Goal: Task Accomplishment & Management: Manage account settings

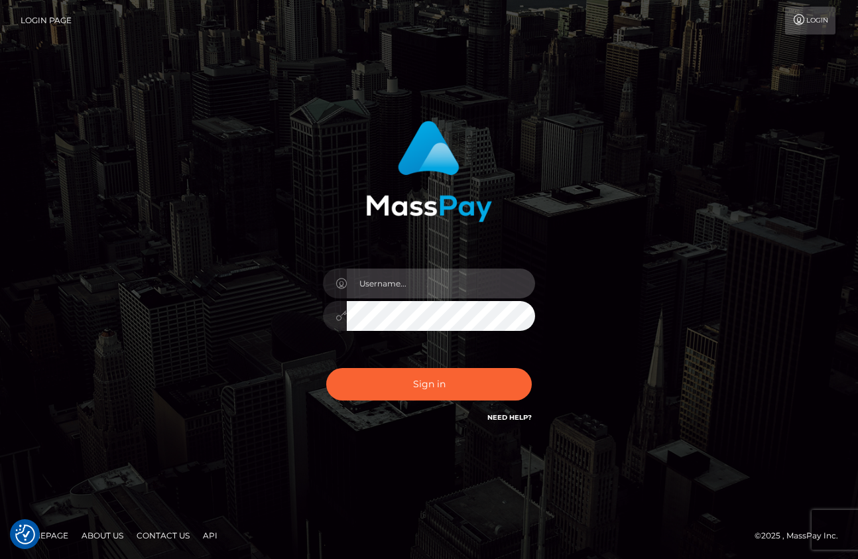
click at [404, 283] on input "text" at bounding box center [441, 283] width 188 height 30
type input "drew guizzetti"
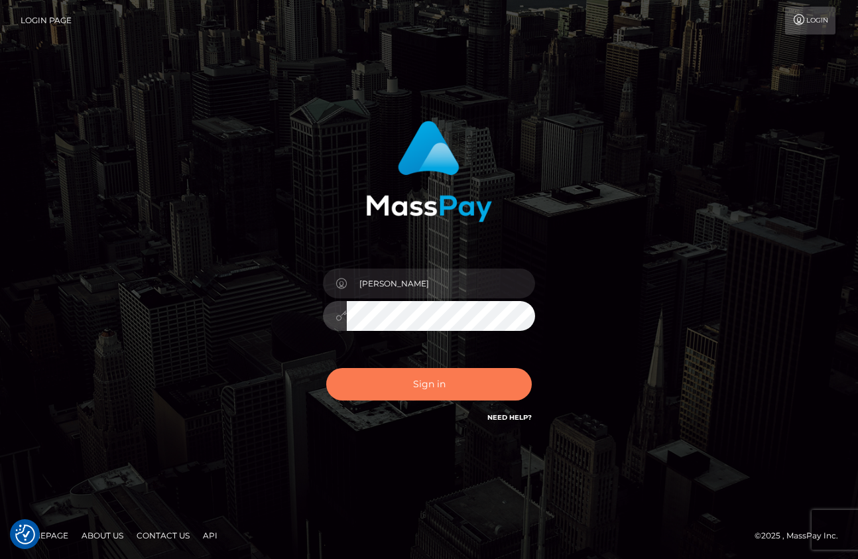
click at [443, 400] on button "Sign in" at bounding box center [428, 384] width 205 height 32
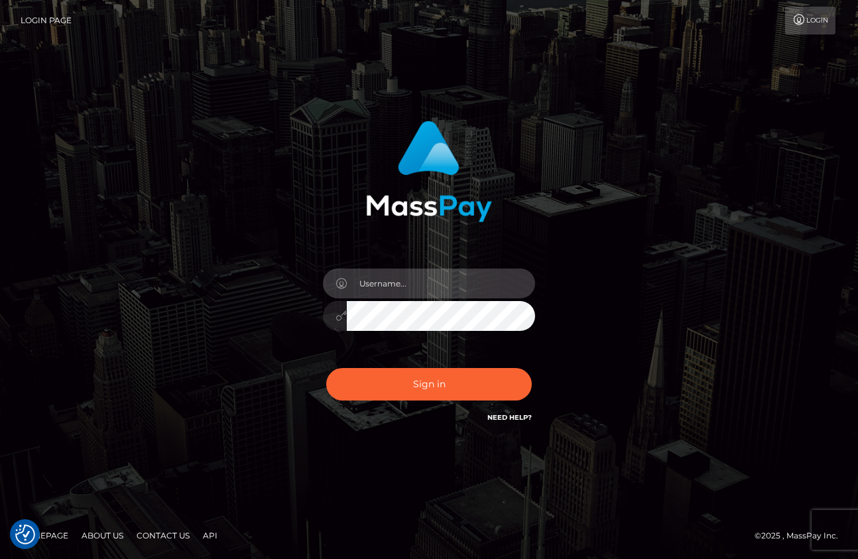
click at [416, 286] on input "text" at bounding box center [441, 283] width 188 height 30
type input "drew guizzetti"
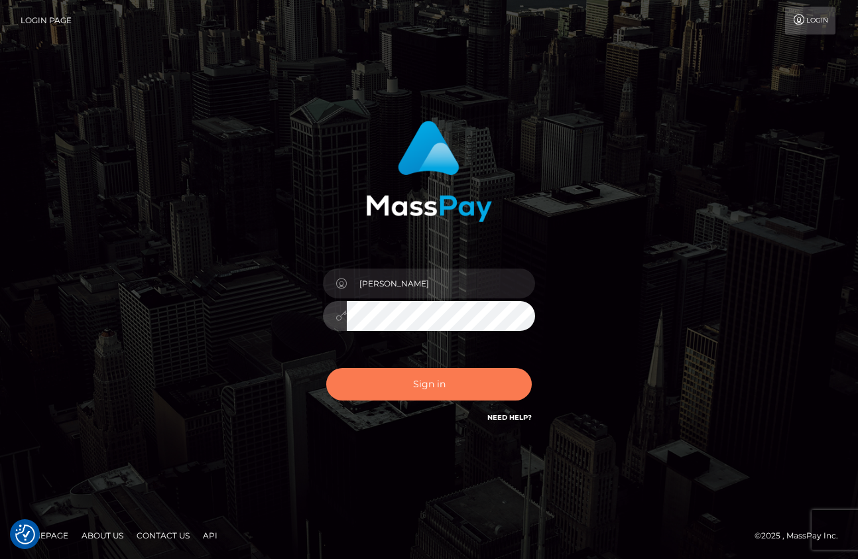
click at [430, 398] on button "Sign in" at bounding box center [428, 384] width 205 height 32
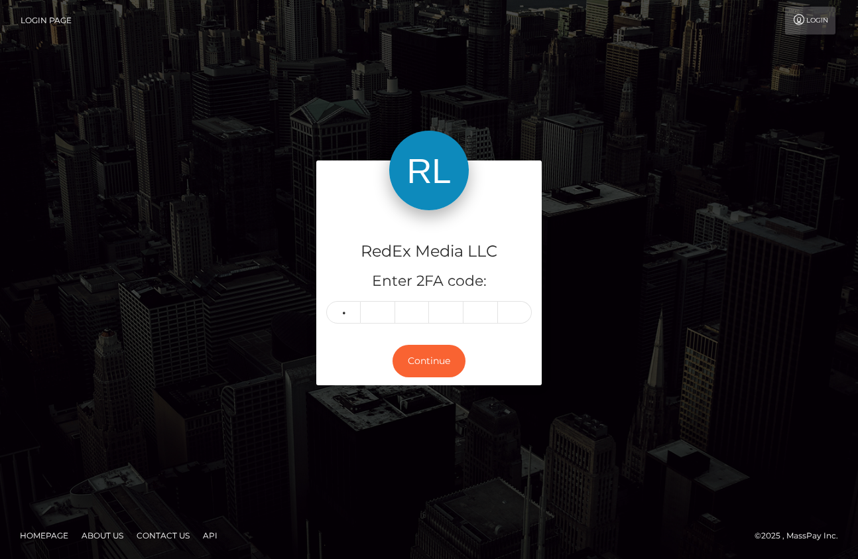
type input "8"
type input "5"
type input "6"
type input "8"
type input "1"
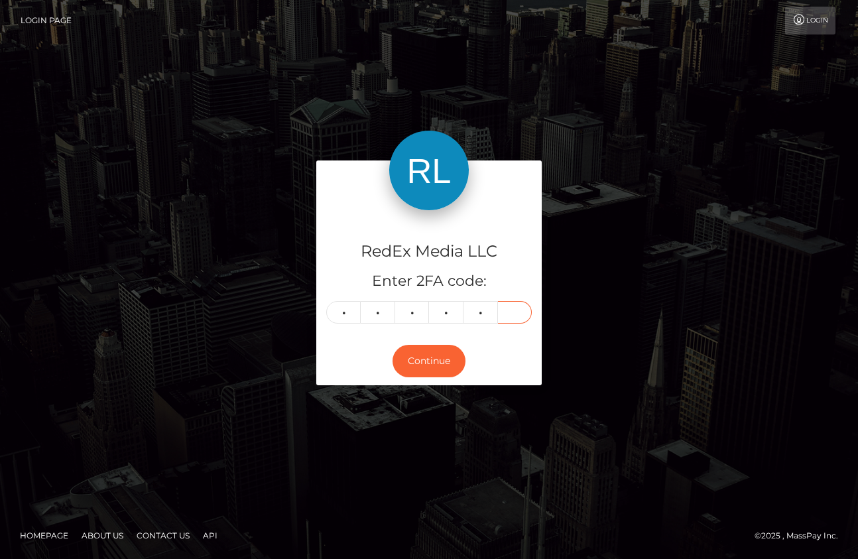
type input "7"
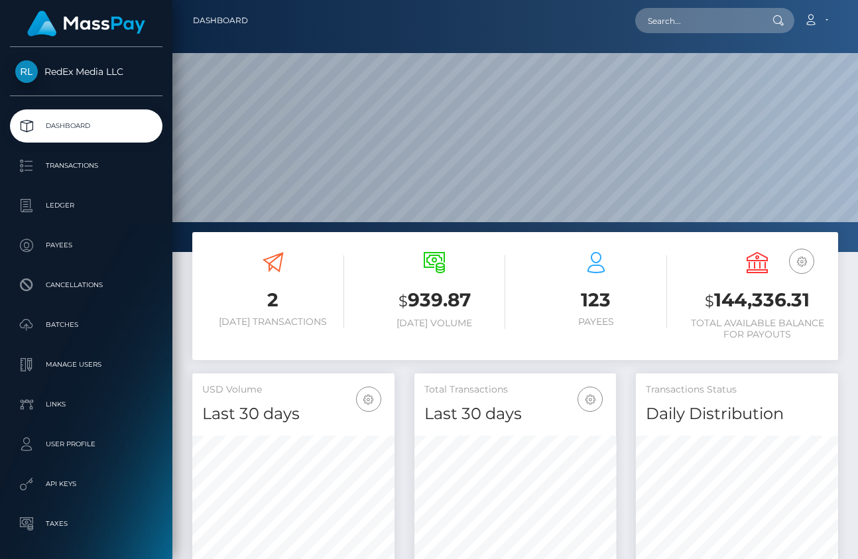
scroll to position [235, 202]
click at [81, 247] on p "Payees" at bounding box center [86, 245] width 142 height 20
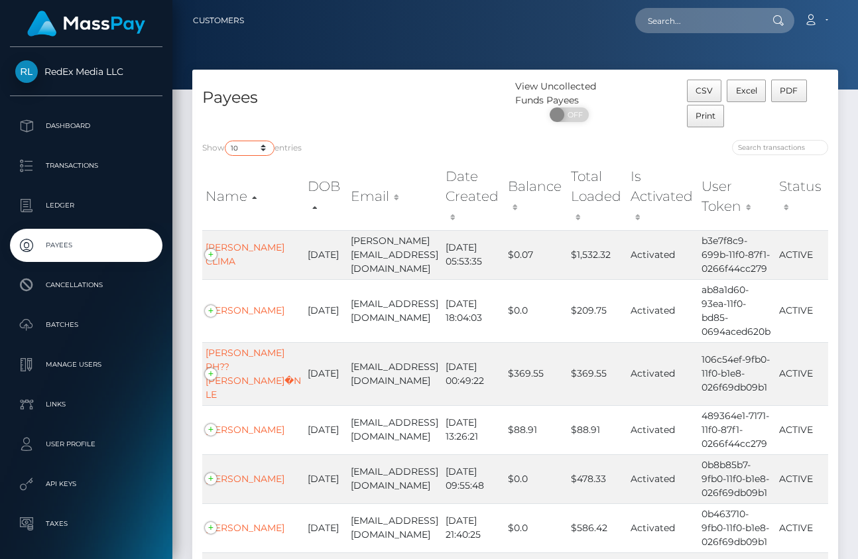
click at [255, 145] on select "10 25 50 100 250" at bounding box center [250, 148] width 50 height 15
select select "250"
click at [226, 141] on select "10 25 50 100 250" at bounding box center [250, 148] width 50 height 15
click at [345, 125] on div "Payees" at bounding box center [353, 105] width 323 height 50
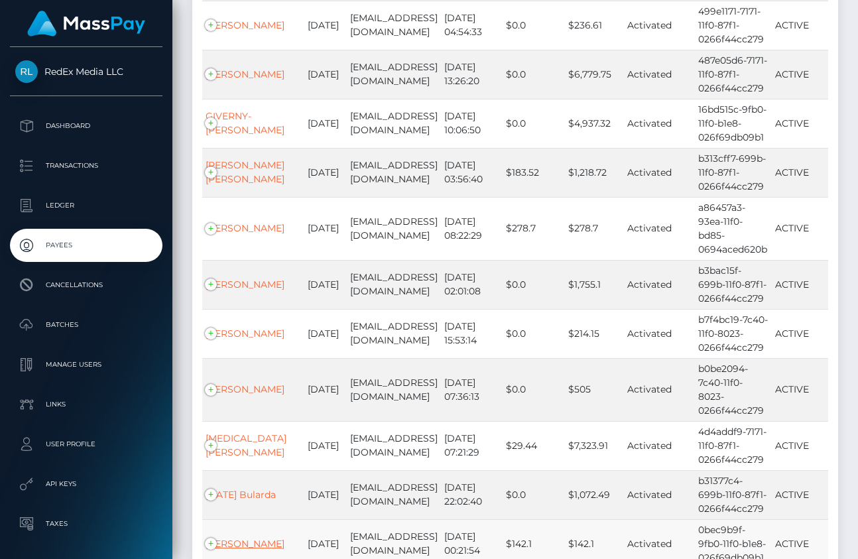
click at [241, 538] on link "ALYSIA NICHOLE MACDONALD" at bounding box center [244, 544] width 79 height 12
click at [246, 538] on link "ALYSIA NICHOLE MACDONALD" at bounding box center [244, 544] width 79 height 12
click at [237, 538] on link "ALYSIA NICHOLE MACDONALD" at bounding box center [244, 544] width 79 height 12
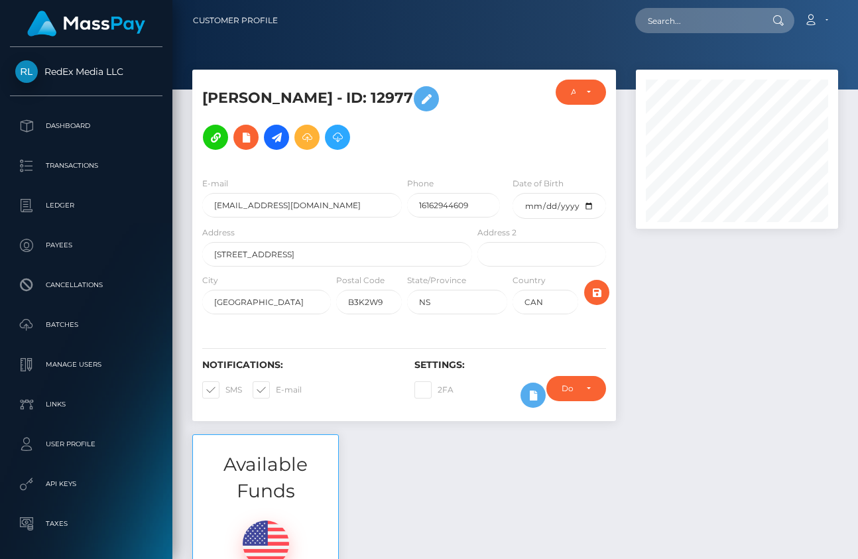
scroll to position [159, 202]
click at [471, 193] on input "16162944609" at bounding box center [453, 205] width 93 height 25
drag, startPoint x: 470, startPoint y: 188, endPoint x: 432, endPoint y: 188, distance: 38.4
click at [422, 193] on input "16162944609" at bounding box center [453, 205] width 93 height 25
paste input "782585186"
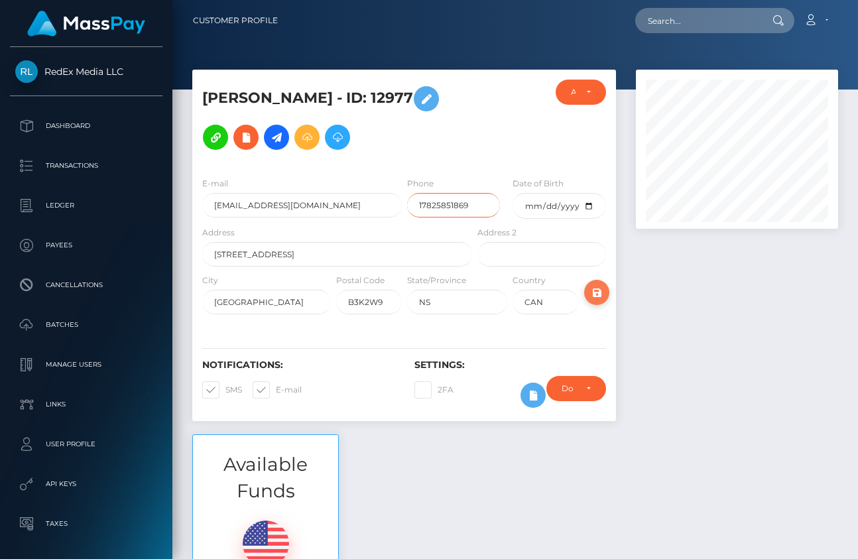
type input "17825851869"
click at [595, 284] on icon "submit" at bounding box center [597, 292] width 16 height 17
